Goal: Information Seeking & Learning: Learn about a topic

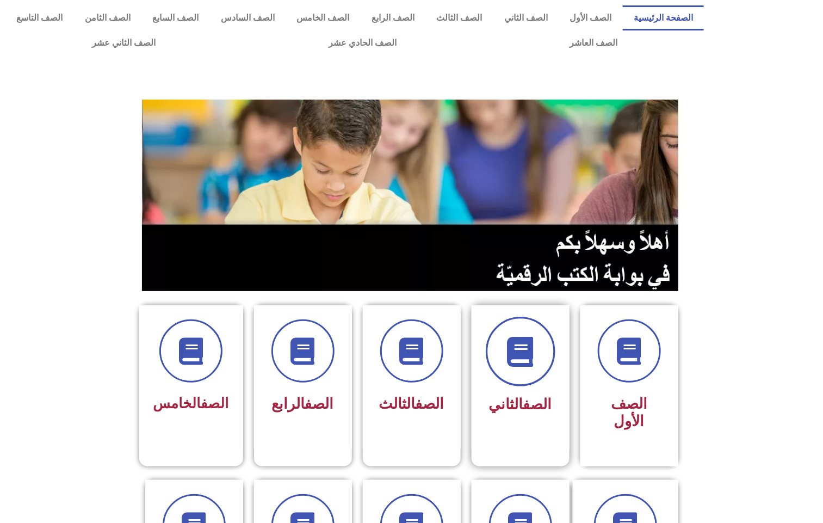
click at [518, 369] on span at bounding box center [521, 352] width 70 height 70
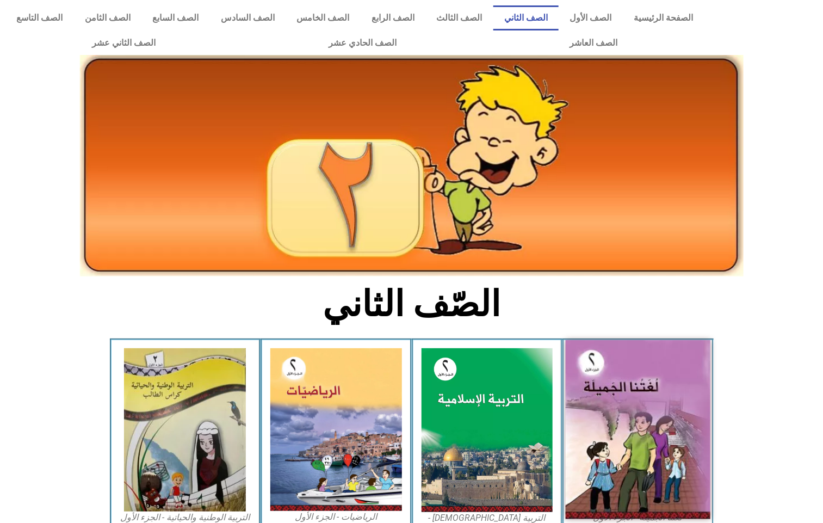
click at [640, 359] on img at bounding box center [638, 429] width 145 height 179
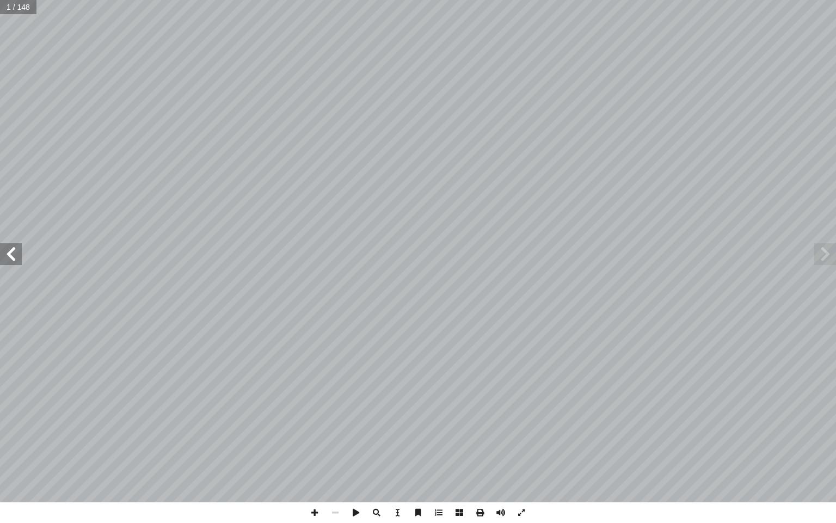
click at [14, 254] on span at bounding box center [11, 254] width 22 height 22
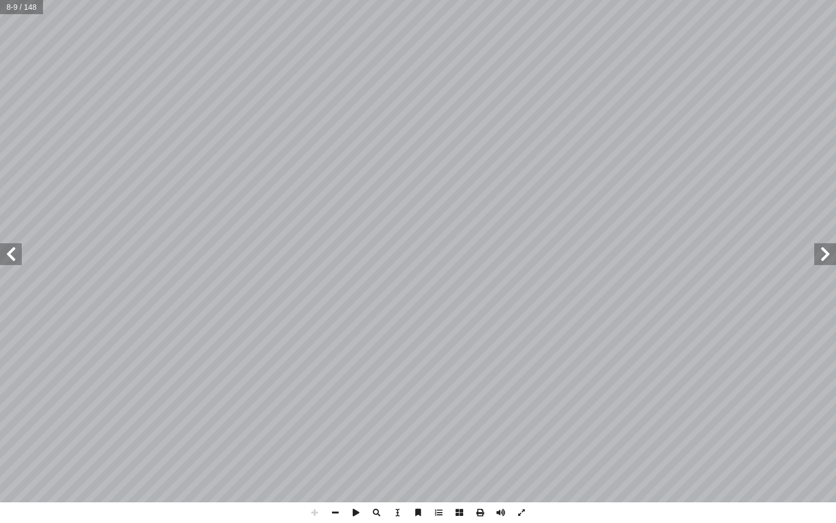
click at [10, 255] on span at bounding box center [11, 254] width 22 height 22
click at [15, 252] on span at bounding box center [11, 254] width 22 height 22
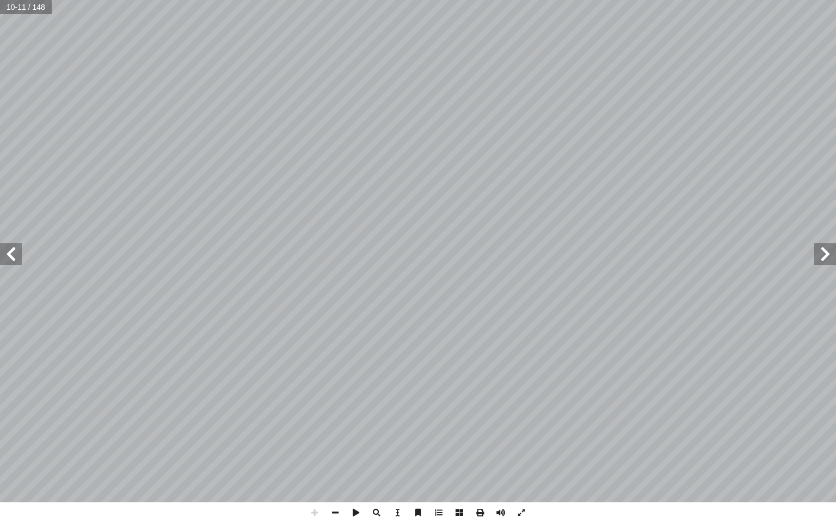
click at [15, 252] on span at bounding box center [11, 254] width 22 height 22
click at [333, 509] on span at bounding box center [335, 512] width 21 height 21
click at [337, 515] on span at bounding box center [335, 512] width 21 height 21
click at [10, 250] on span at bounding box center [11, 254] width 22 height 22
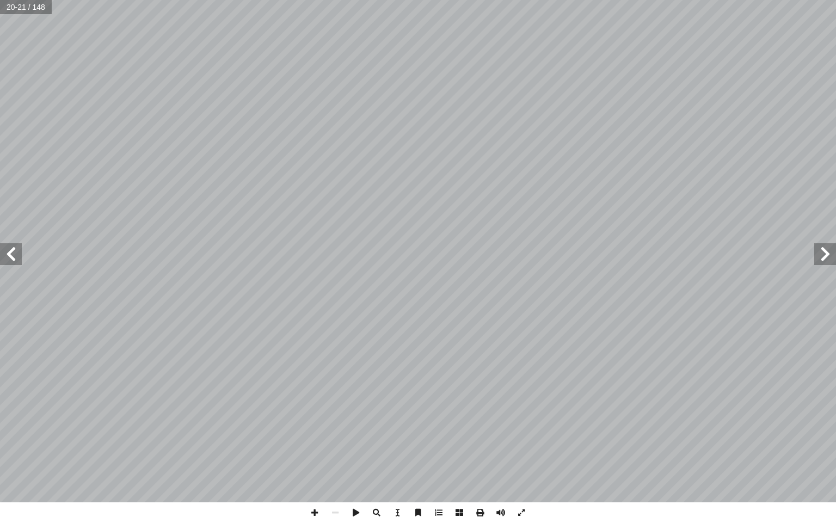
click at [10, 250] on span at bounding box center [11, 254] width 22 height 22
click at [11, 249] on span at bounding box center [11, 254] width 22 height 22
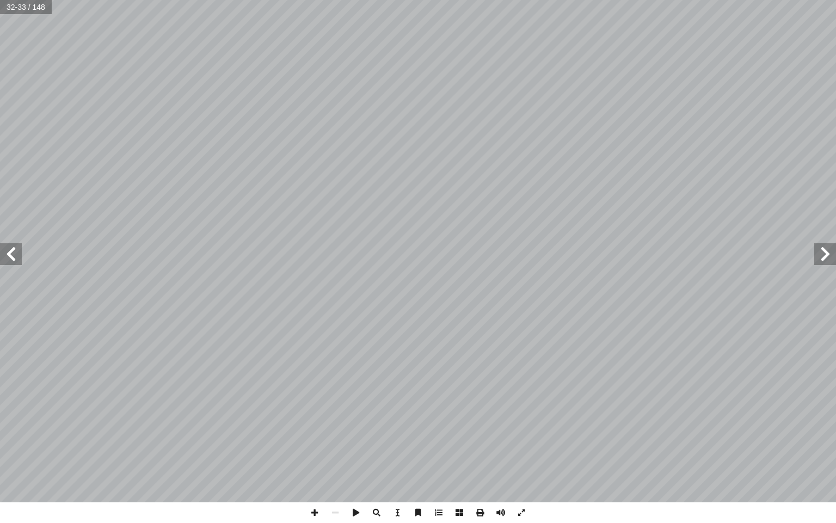
click at [825, 255] on span at bounding box center [825, 254] width 22 height 22
click at [313, 512] on span at bounding box center [314, 512] width 21 height 21
click at [5, 252] on span at bounding box center [11, 254] width 22 height 22
